Goal: Transaction & Acquisition: Purchase product/service

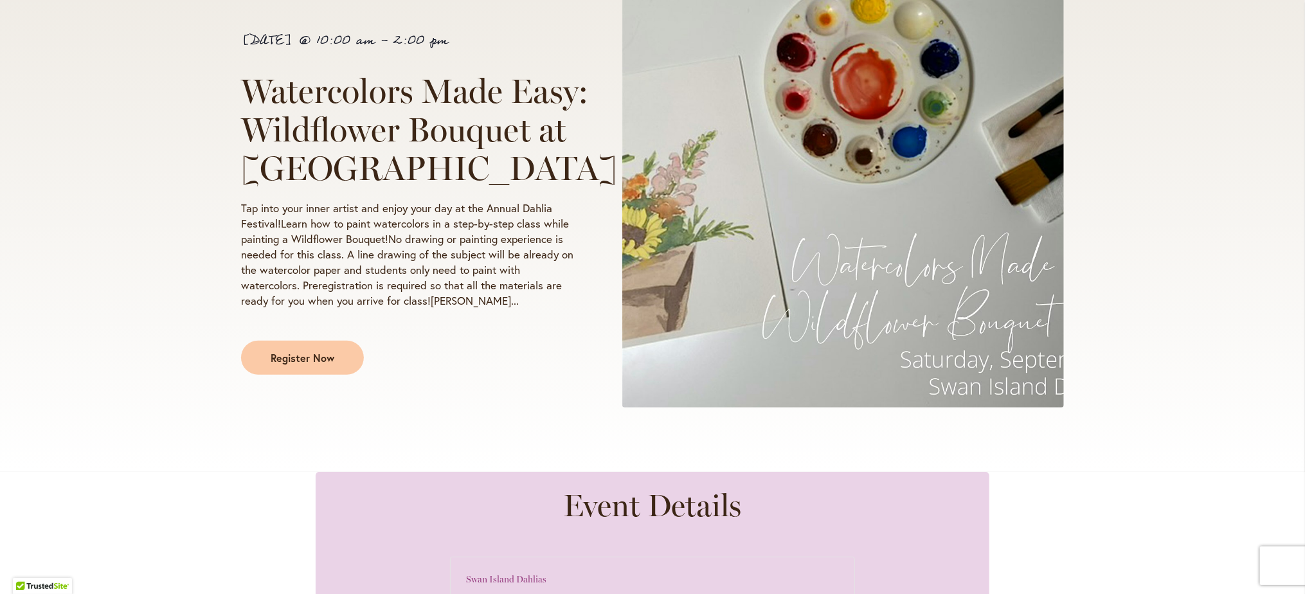
scroll to position [64, 0]
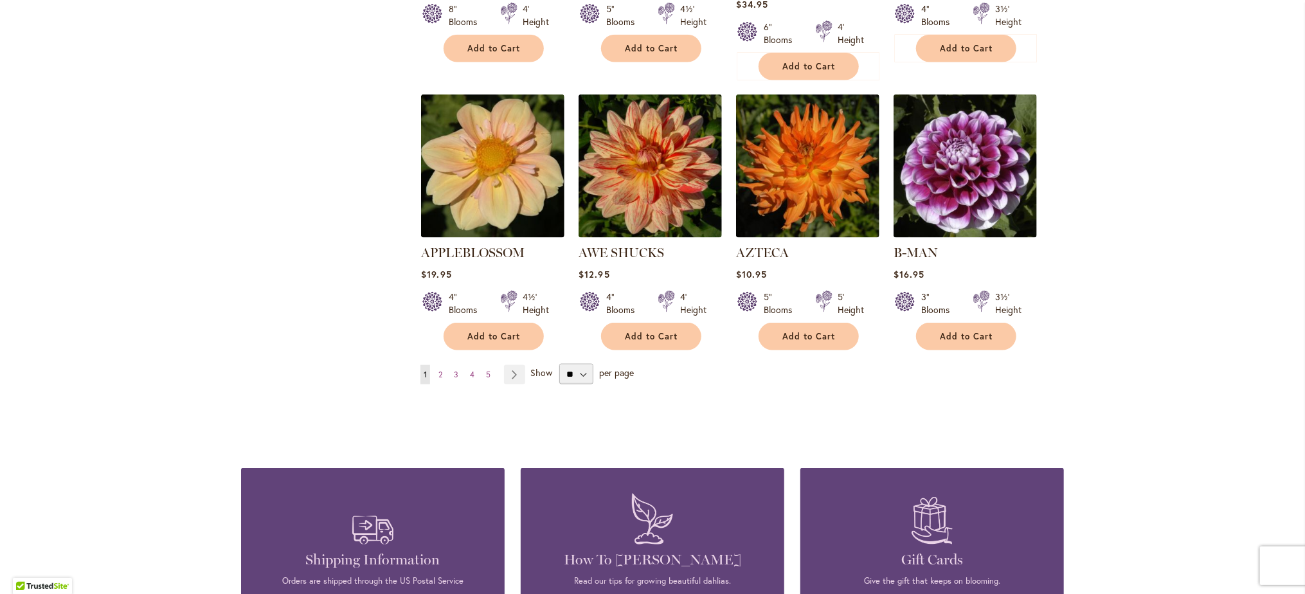
scroll to position [1029, 0]
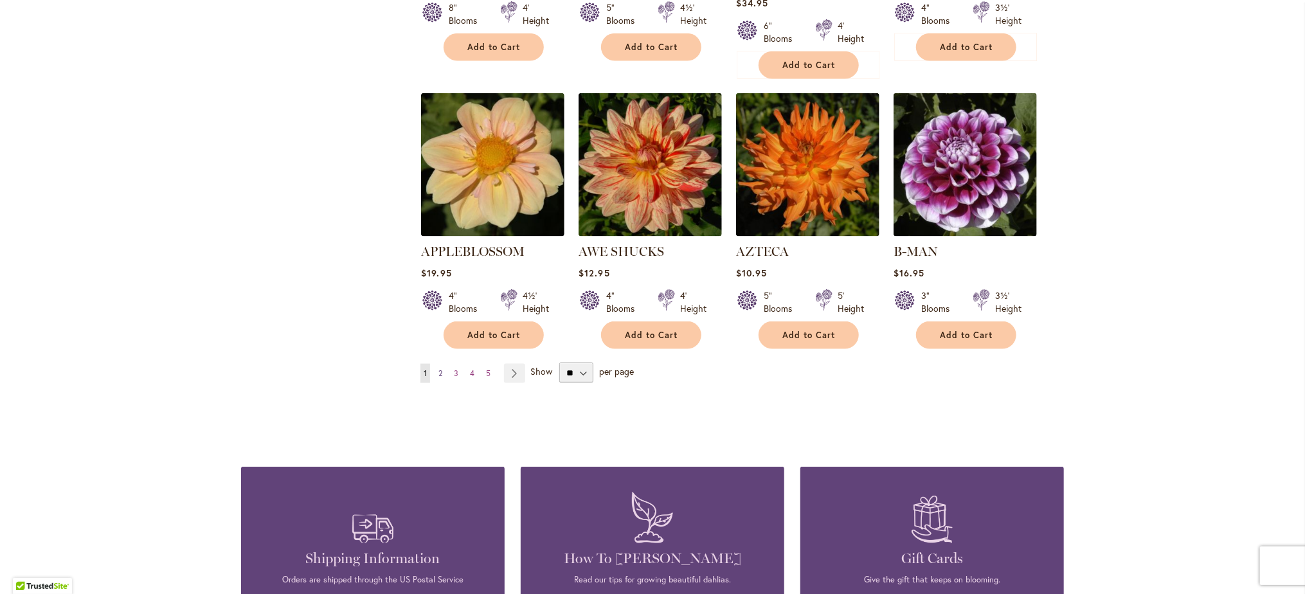
click at [439, 368] on span "2" at bounding box center [441, 373] width 4 height 10
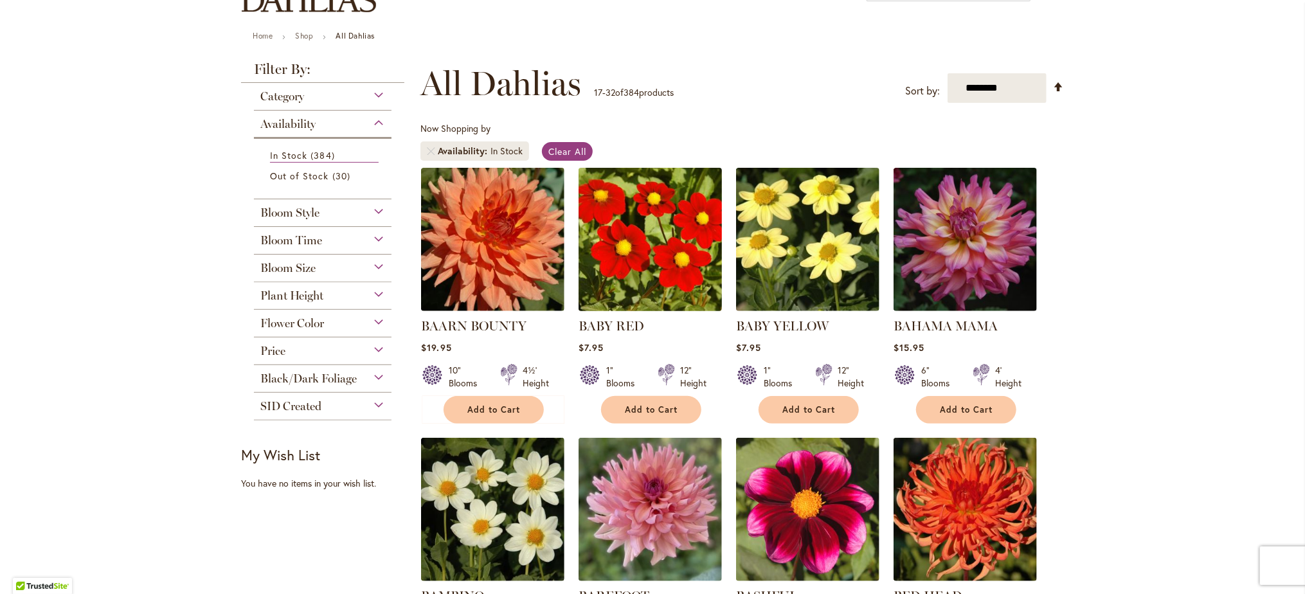
scroll to position [129, 0]
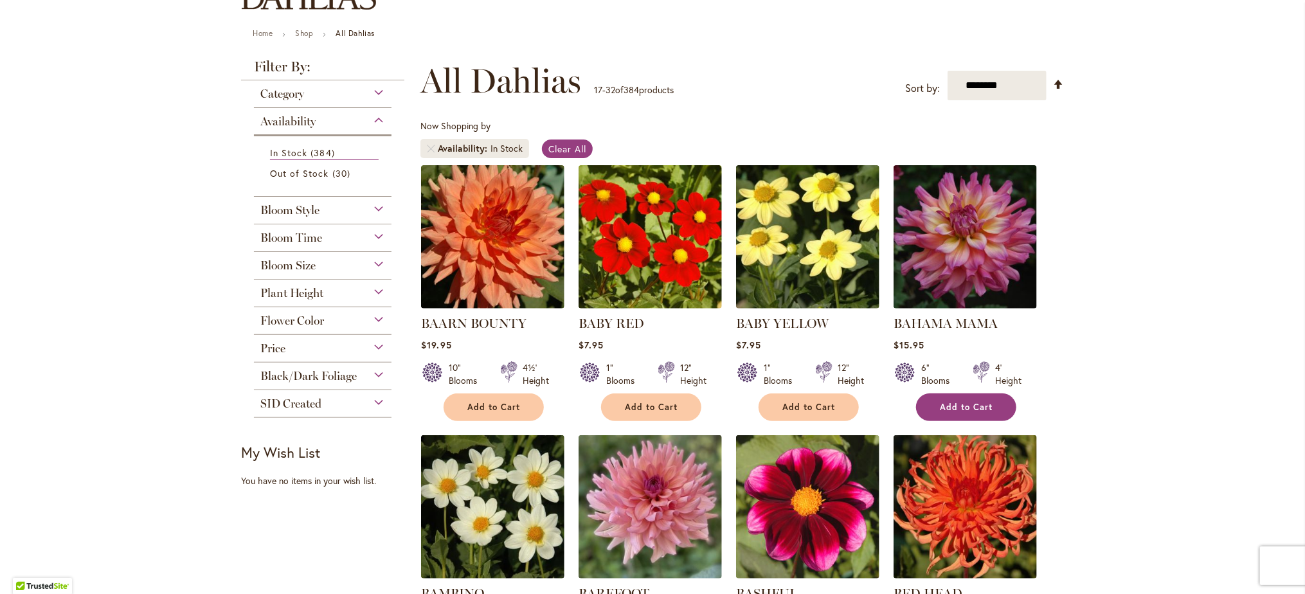
click at [949, 410] on span "Add to Cart" at bounding box center [966, 407] width 53 height 11
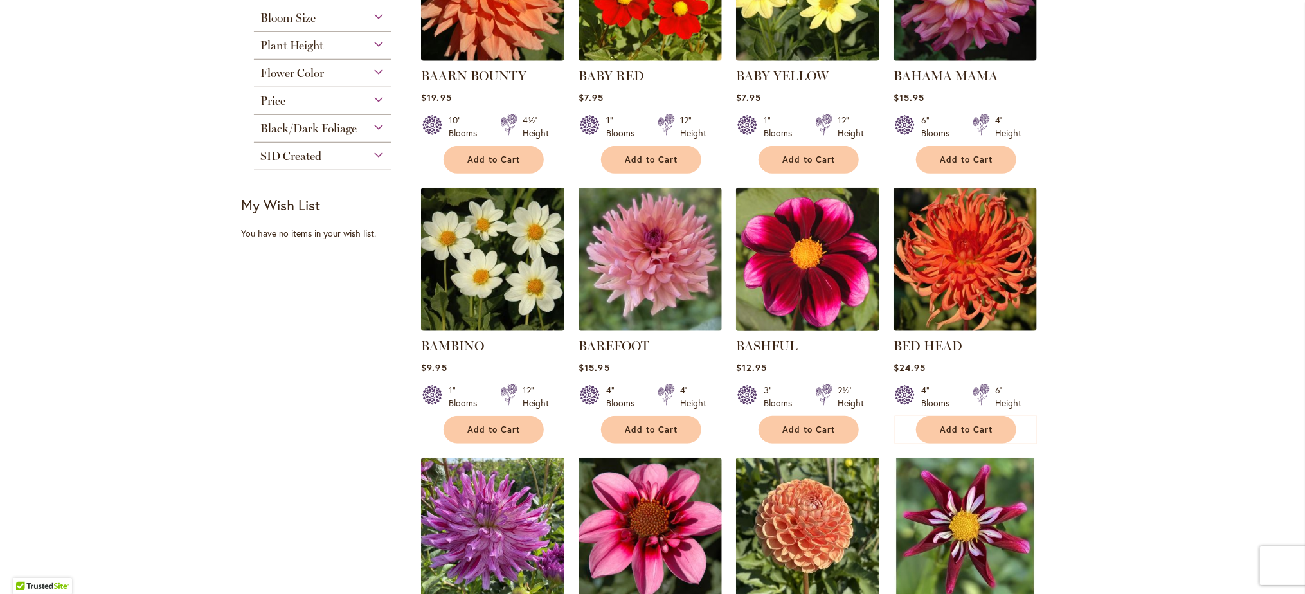
scroll to position [386, 0]
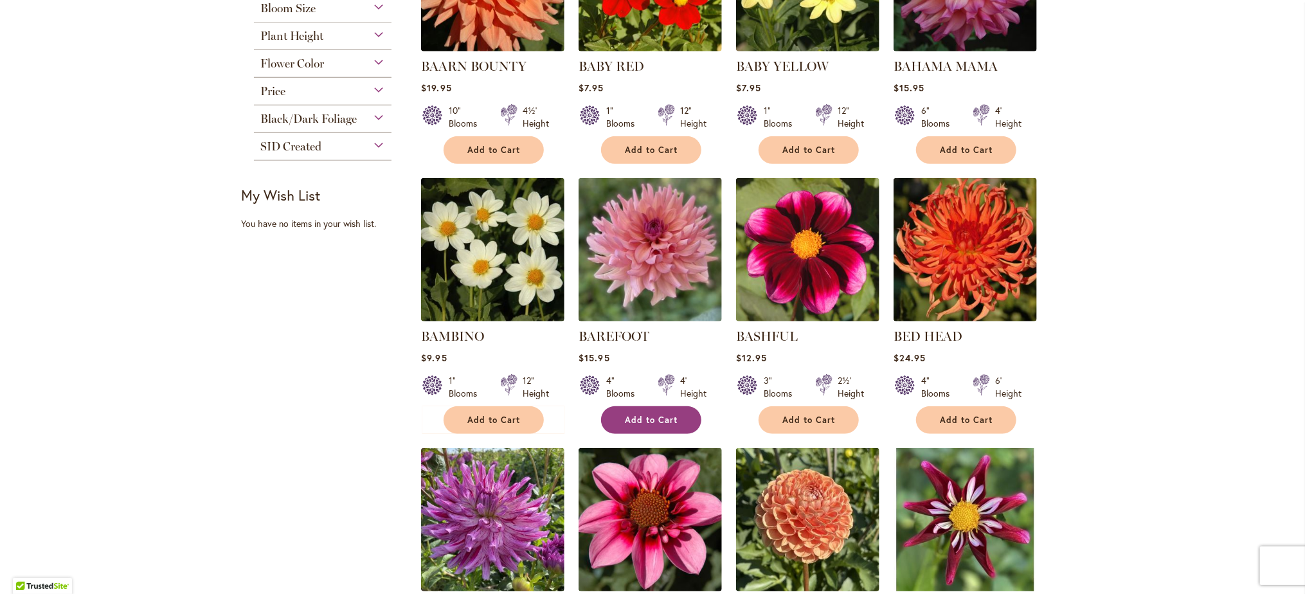
click at [661, 417] on span "Add to Cart" at bounding box center [651, 420] width 53 height 11
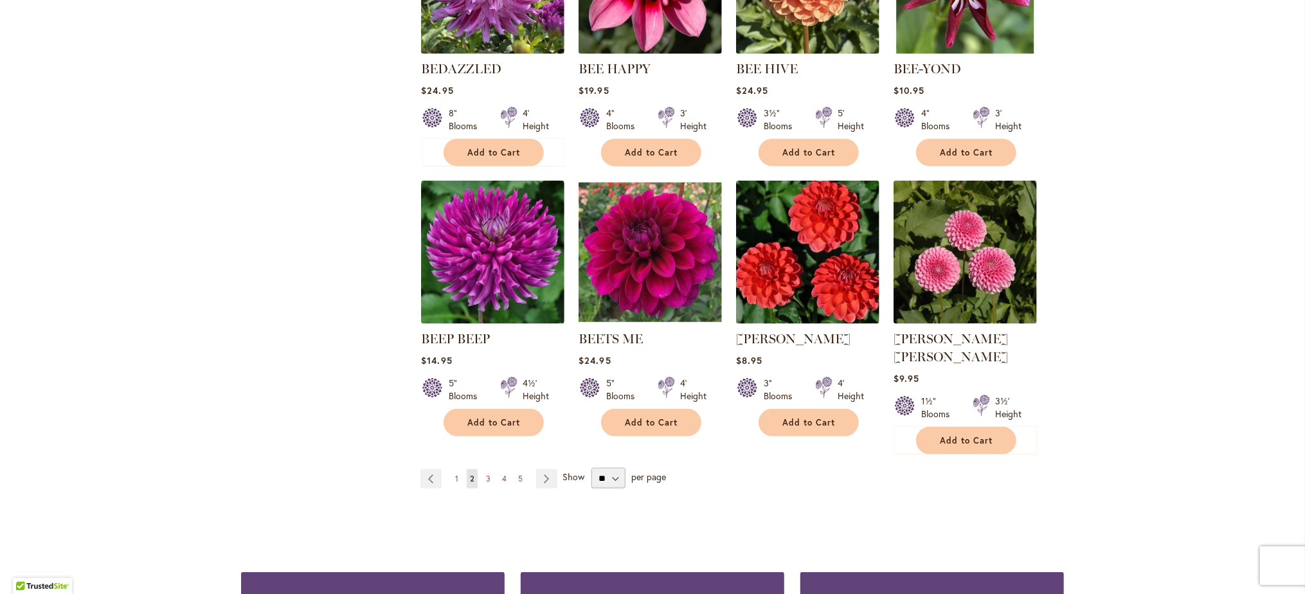
scroll to position [925, 0]
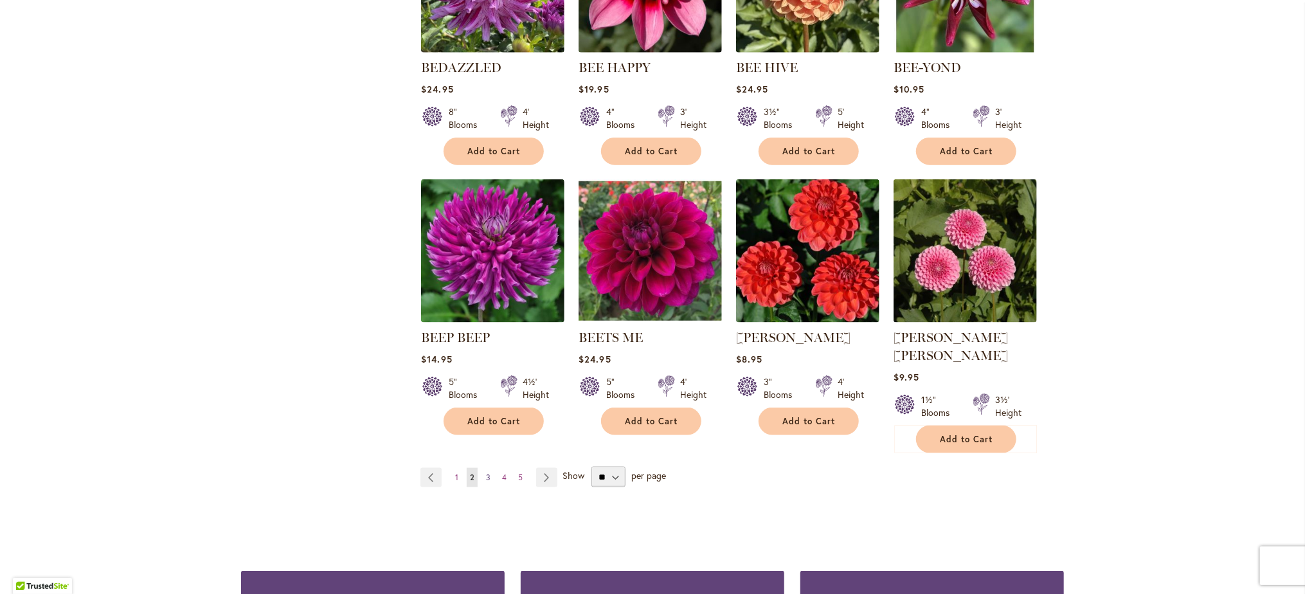
click at [486, 473] on span "3" at bounding box center [488, 478] width 5 height 10
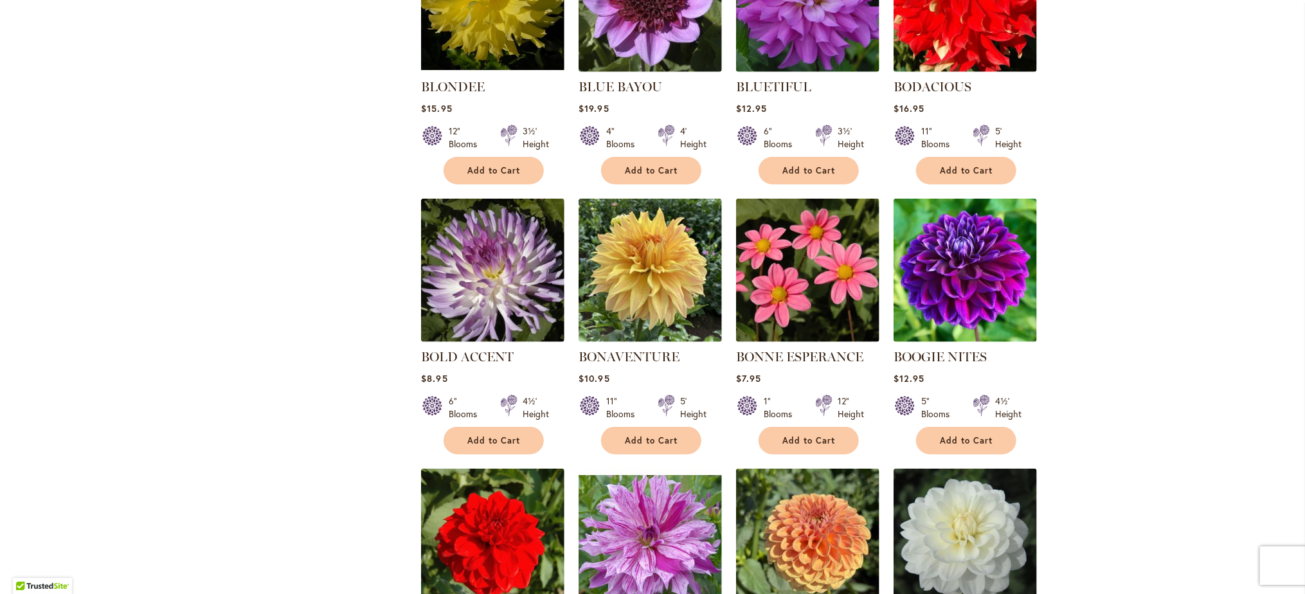
scroll to position [707, 0]
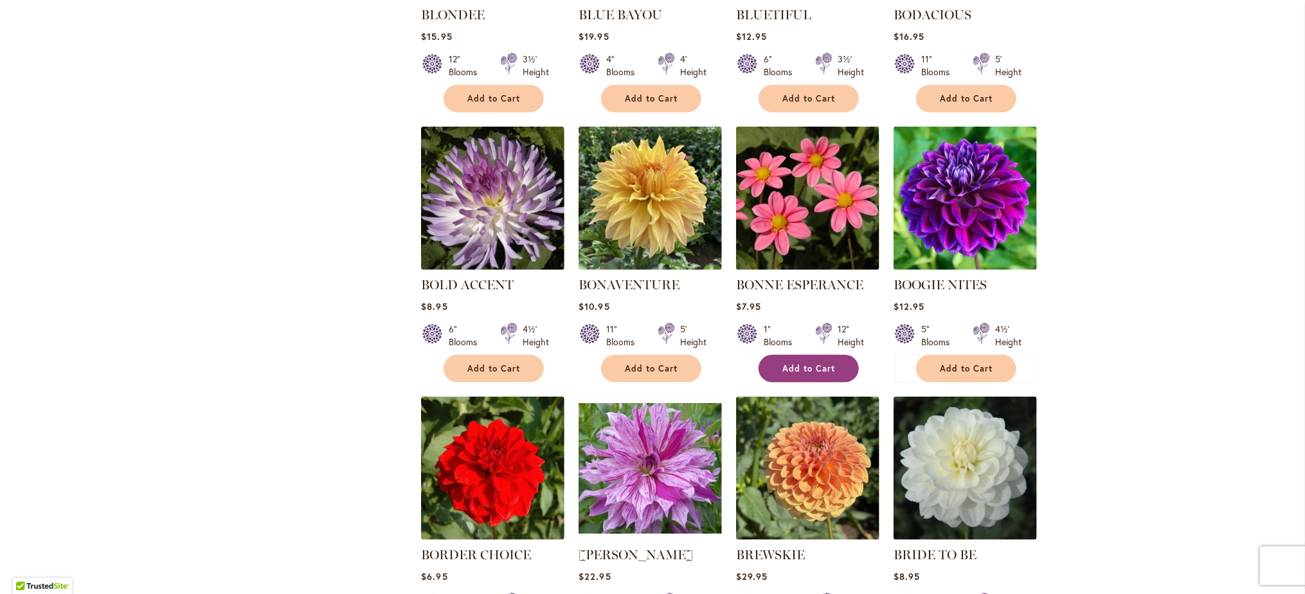
click at [784, 372] on button "Add to Cart" at bounding box center [809, 369] width 100 height 28
